Goal: Task Accomplishment & Management: Manage account settings

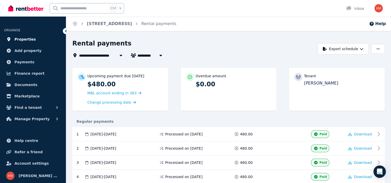
click at [30, 38] on span "Properties" at bounding box center [24, 39] width 21 height 6
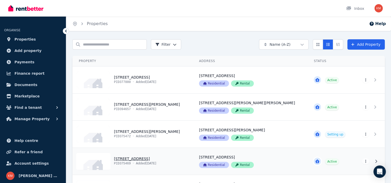
click at [151, 158] on link "View property details" at bounding box center [133, 161] width 120 height 27
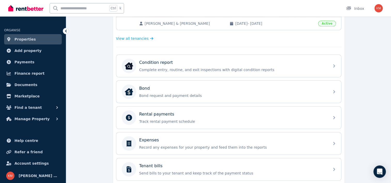
scroll to position [137, 0]
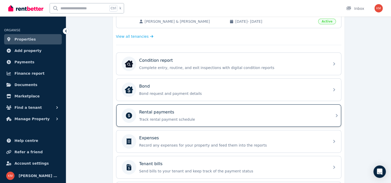
click at [224, 117] on p "Track rental payment schedule" at bounding box center [232, 119] width 187 height 5
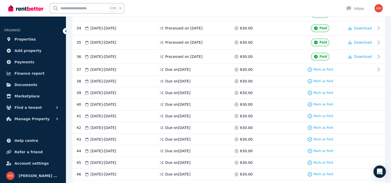
scroll to position [577, 0]
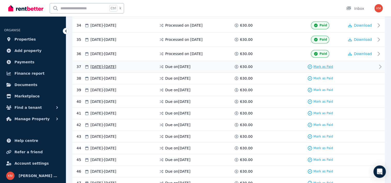
click at [329, 65] on span "Mark as Paid" at bounding box center [323, 67] width 20 height 4
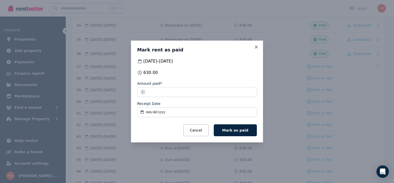
click at [140, 111] on input "Receipt Date" at bounding box center [197, 112] width 120 height 10
type input "**********"
click at [239, 129] on span "Mark as paid" at bounding box center [236, 130] width 26 height 4
